Goal: Find contact information

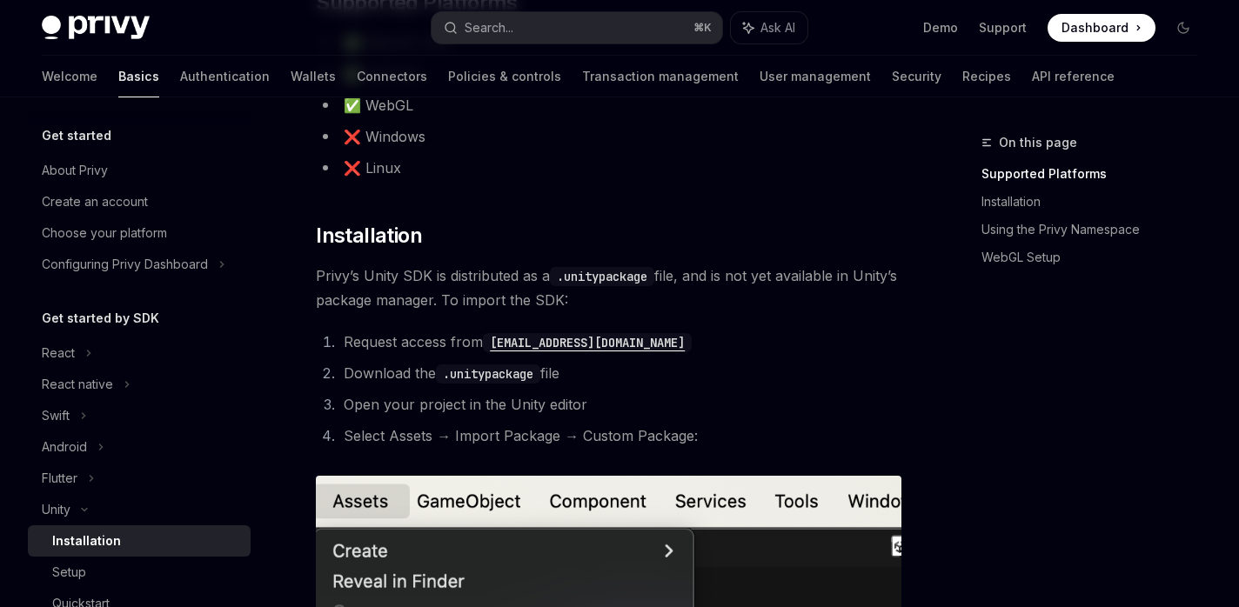
scroll to position [235, 0]
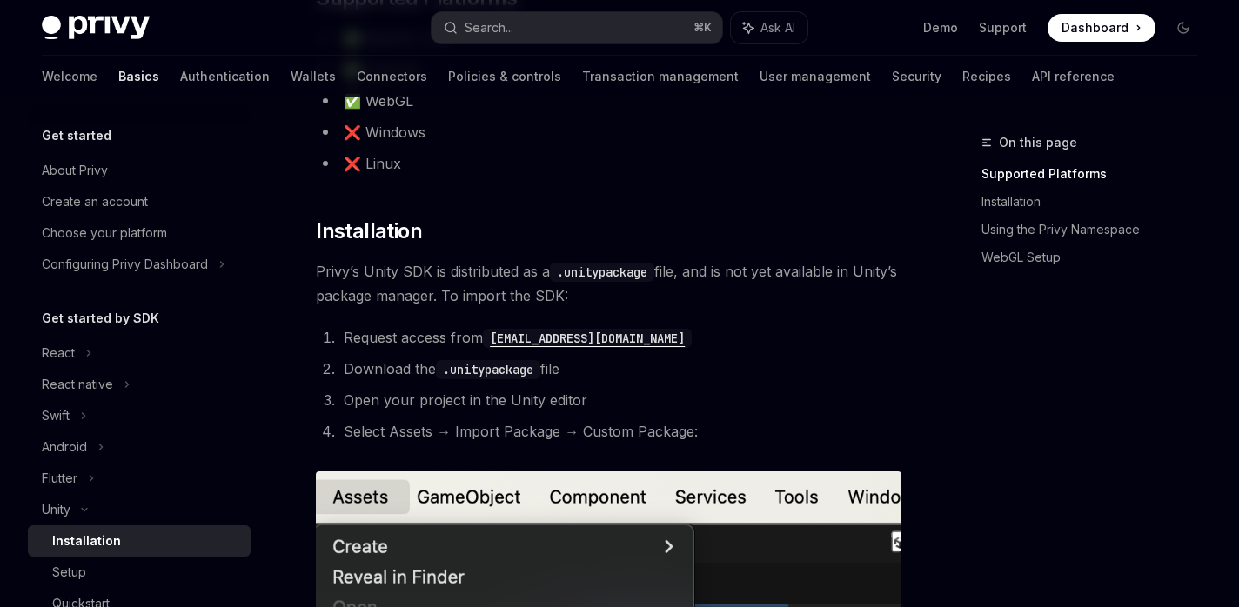
click at [545, 336] on code "[EMAIL_ADDRESS][DOMAIN_NAME]" at bounding box center [587, 338] width 209 height 19
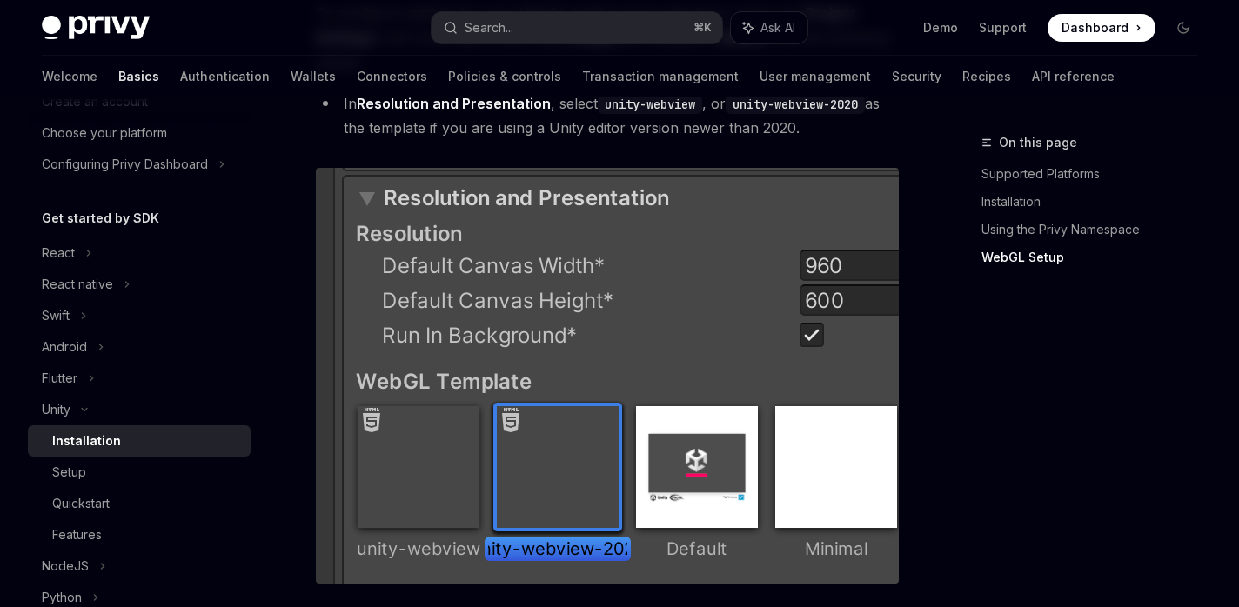
scroll to position [2096, 0]
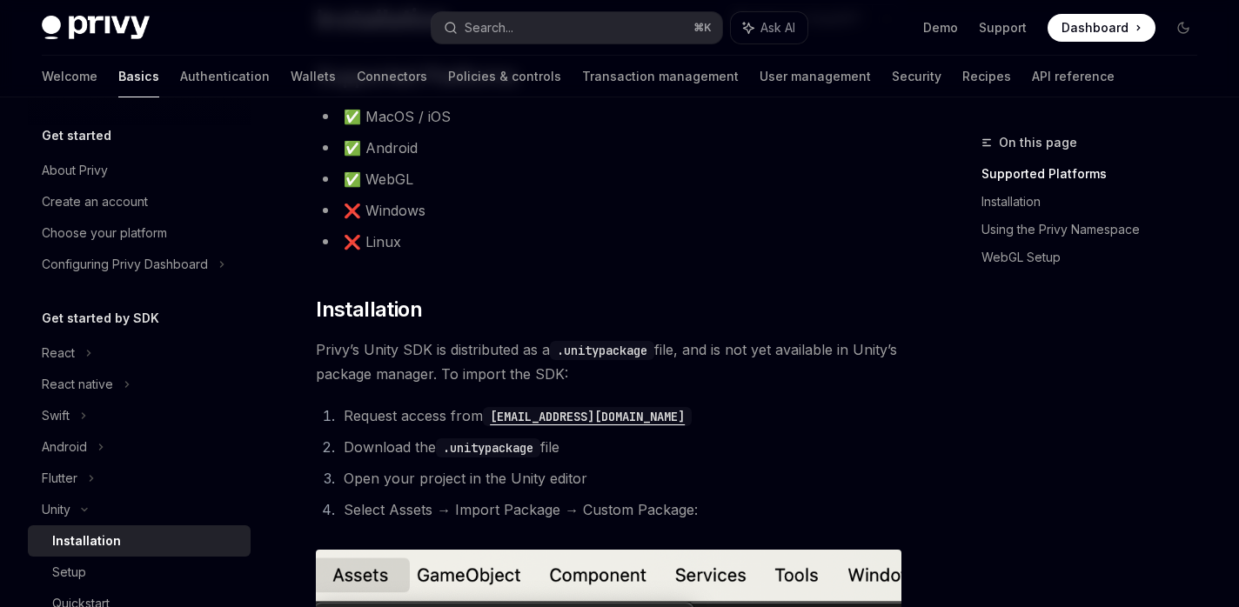
scroll to position [172, 0]
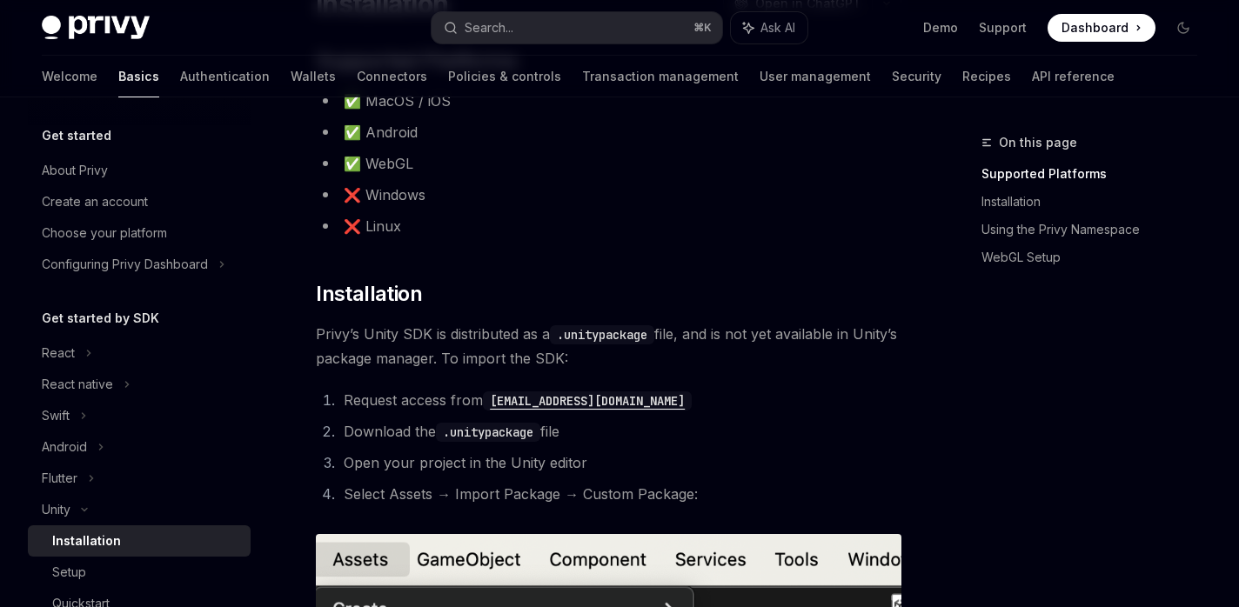
click at [575, 400] on code "[EMAIL_ADDRESS][DOMAIN_NAME]" at bounding box center [587, 400] width 209 height 19
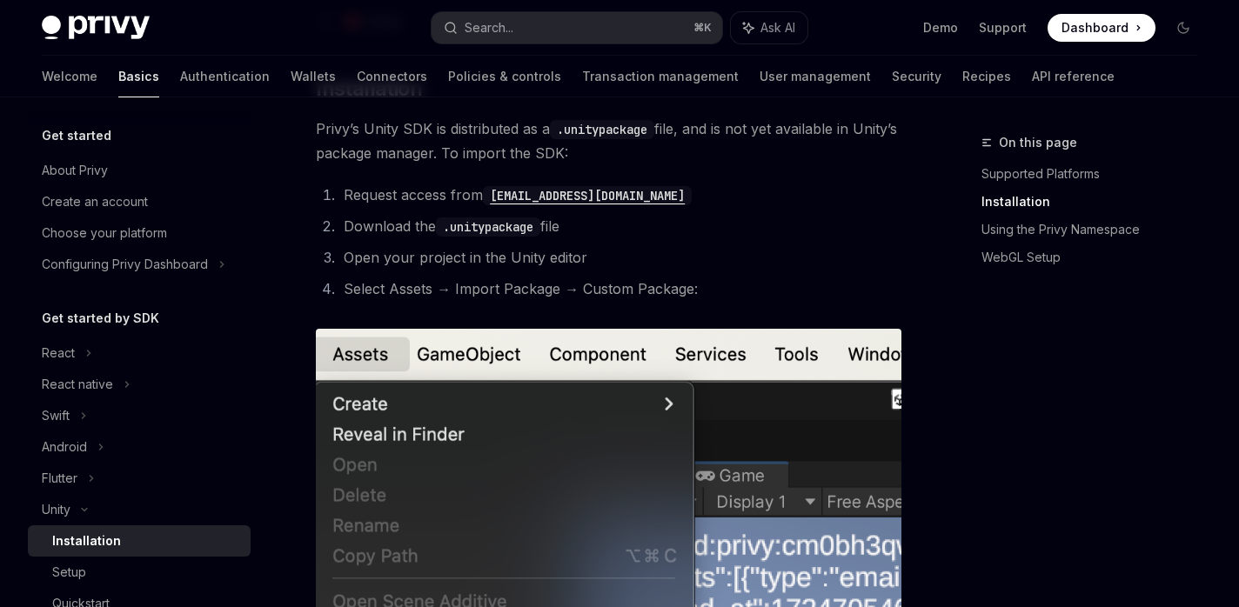
scroll to position [362, 0]
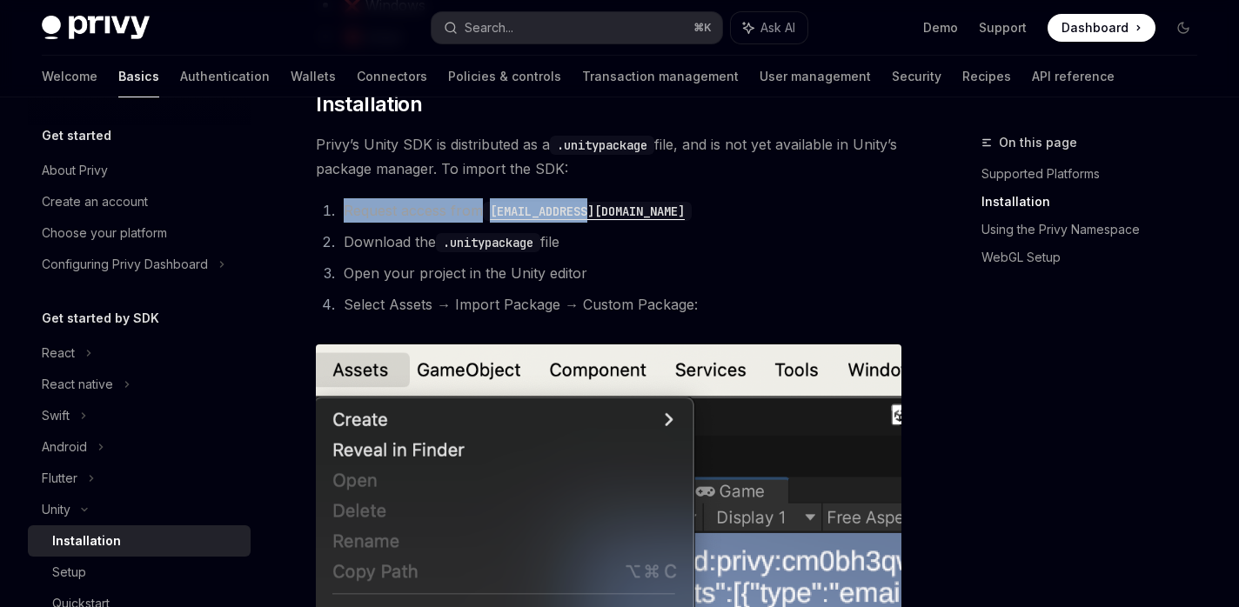
drag, startPoint x: 661, startPoint y: 199, endPoint x: 345, endPoint y: 216, distance: 316.2
click at [345, 216] on li "Request access from [EMAIL_ADDRESS][DOMAIN_NAME]" at bounding box center [619, 210] width 563 height 24
copy li "Request access from [EMAIL_ADDRESS][DOMAIN_NAME]"
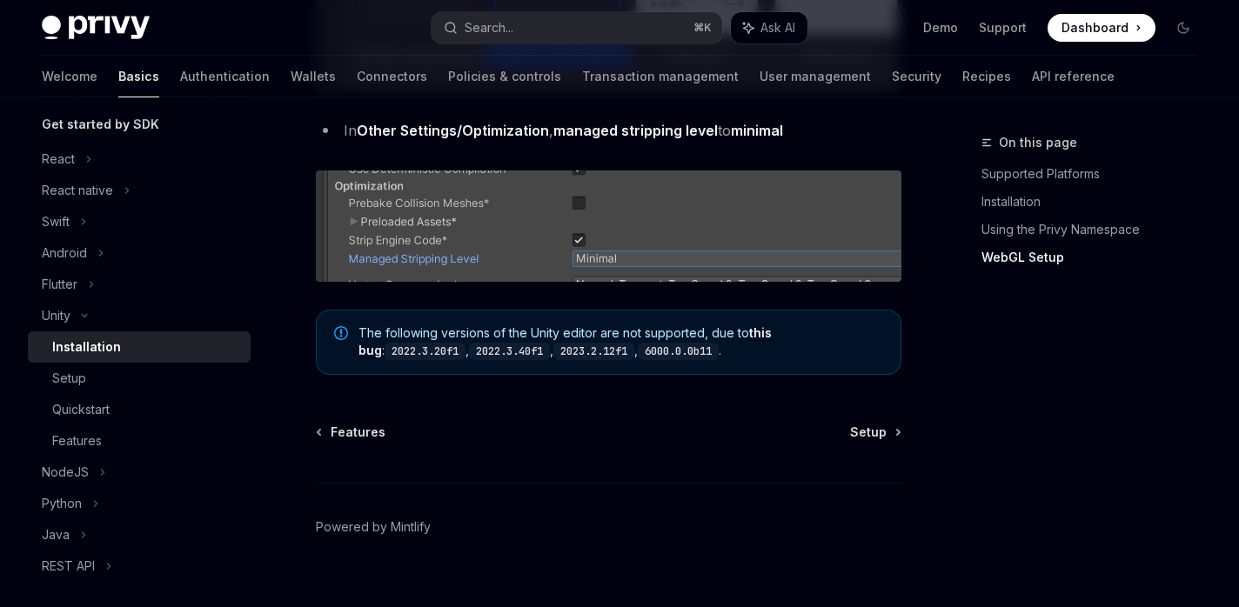
scroll to position [0, 0]
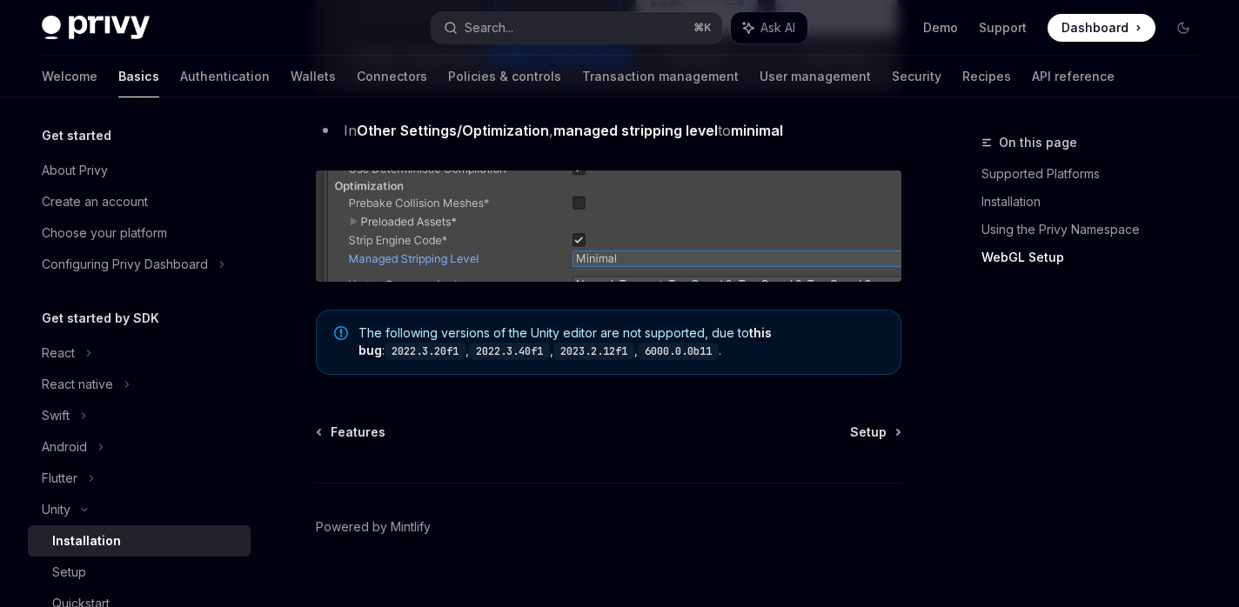
click at [137, 24] on img at bounding box center [96, 28] width 108 height 24
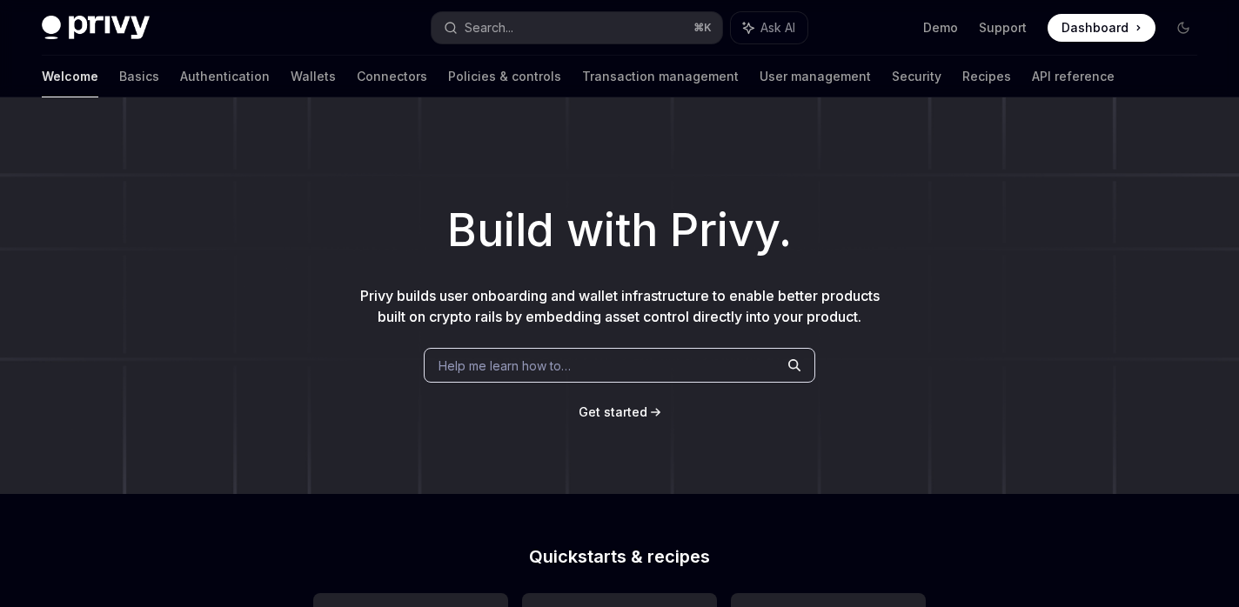
type textarea "*"
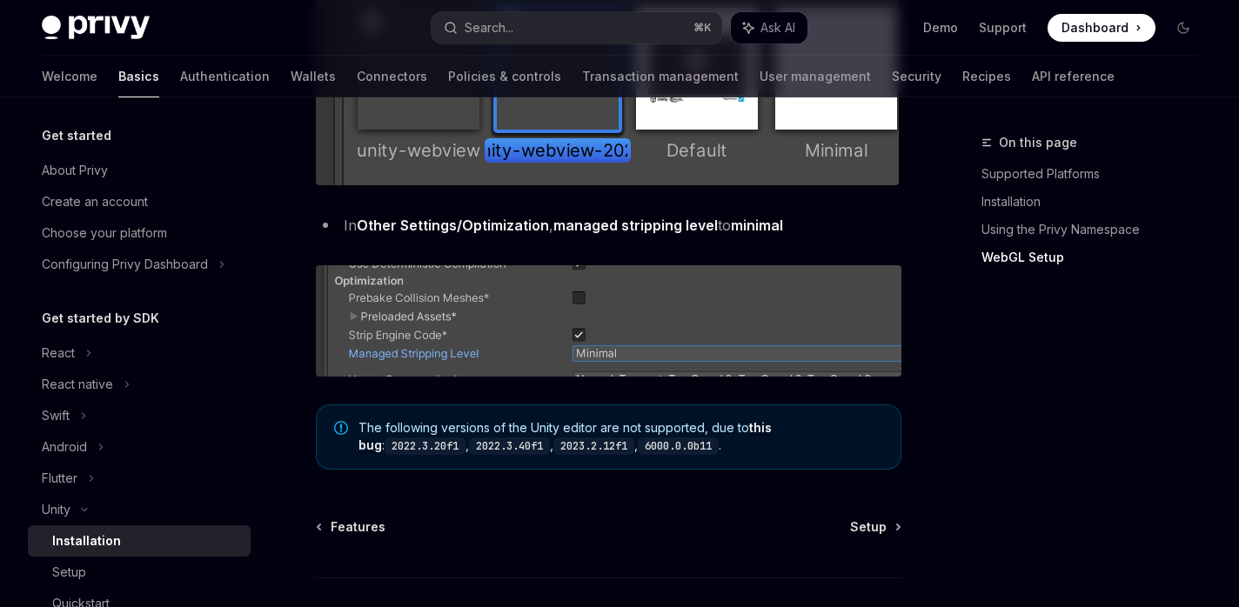
scroll to position [2315, 0]
